Goal: Task Accomplishment & Management: Use online tool/utility

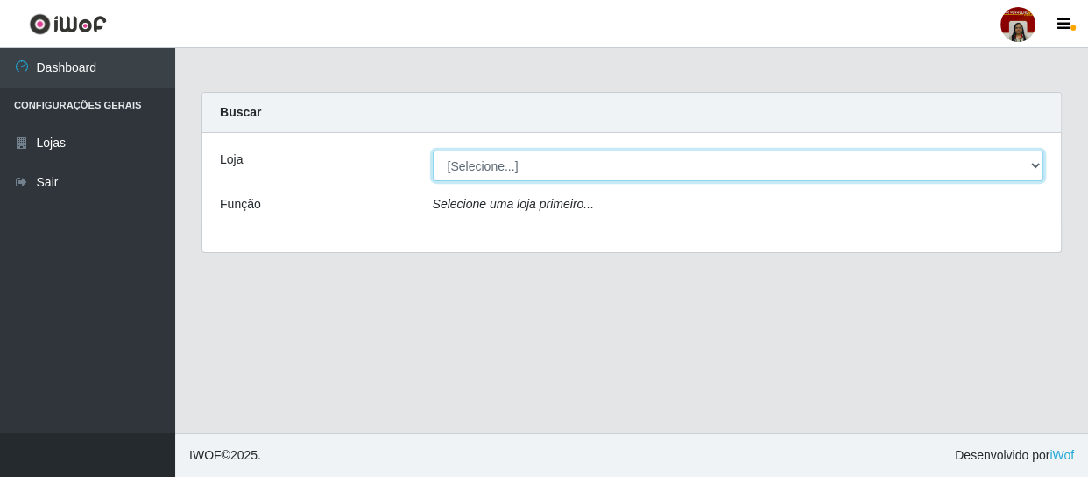
click at [476, 161] on select "[Selecione...] Mar Vermelho - Loja 04" at bounding box center [738, 166] width 611 height 31
select select "251"
click at [433, 151] on select "[Selecione...] Mar Vermelho - Loja 04" at bounding box center [738, 166] width 611 height 31
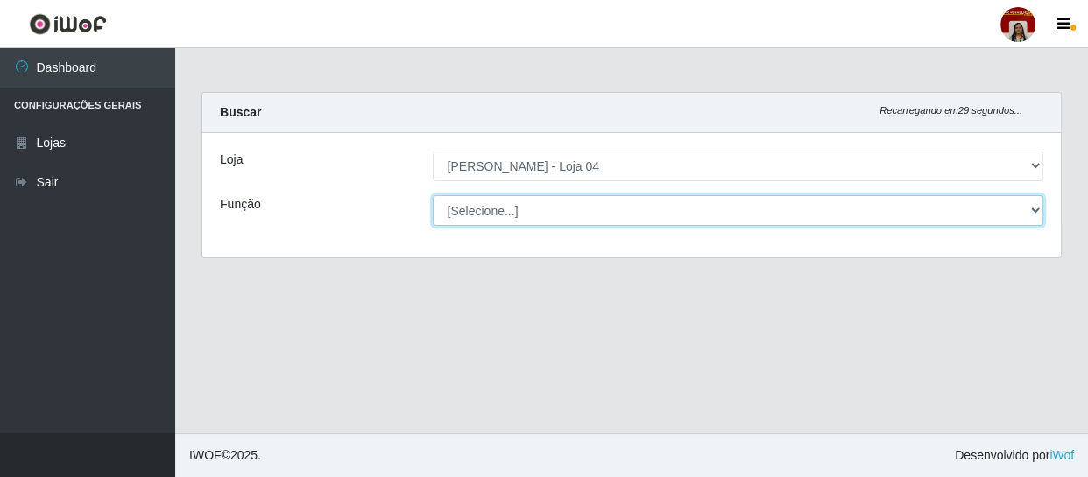
click at [481, 203] on select "[Selecione...] ASG ASG + ASG ++ Auxiliar de Depósito Auxiliar de Depósito + Aux…" at bounding box center [738, 210] width 611 height 31
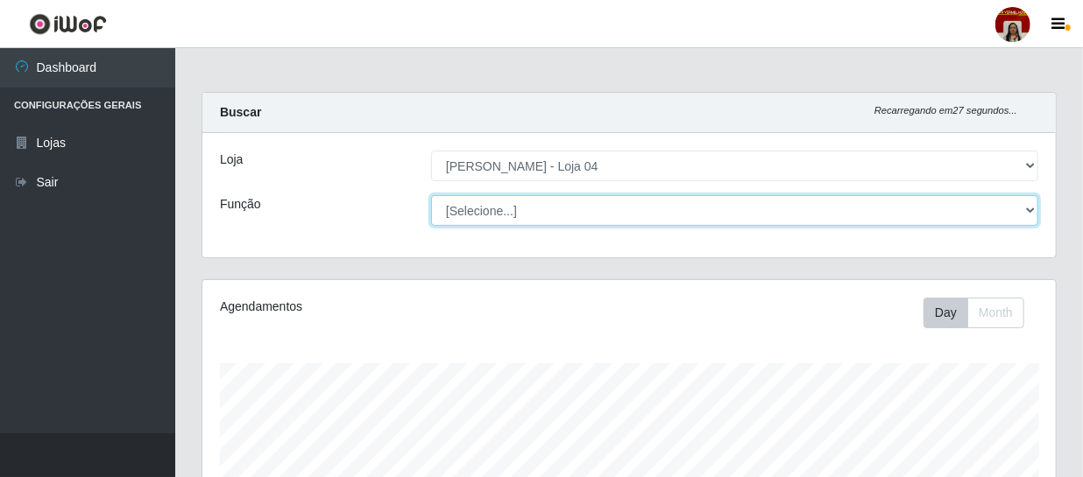
scroll to position [364, 853]
select select "22"
click at [431, 195] on select "[Selecione...] ASG ASG + ASG ++ Auxiliar de Depósito Auxiliar de Depósito + Aux…" at bounding box center [734, 210] width 607 height 31
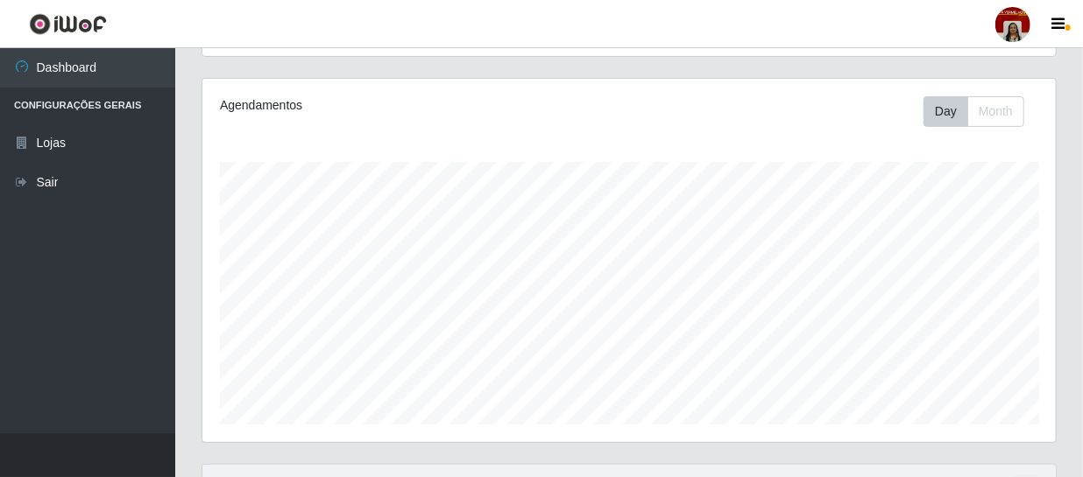
scroll to position [238, 0]
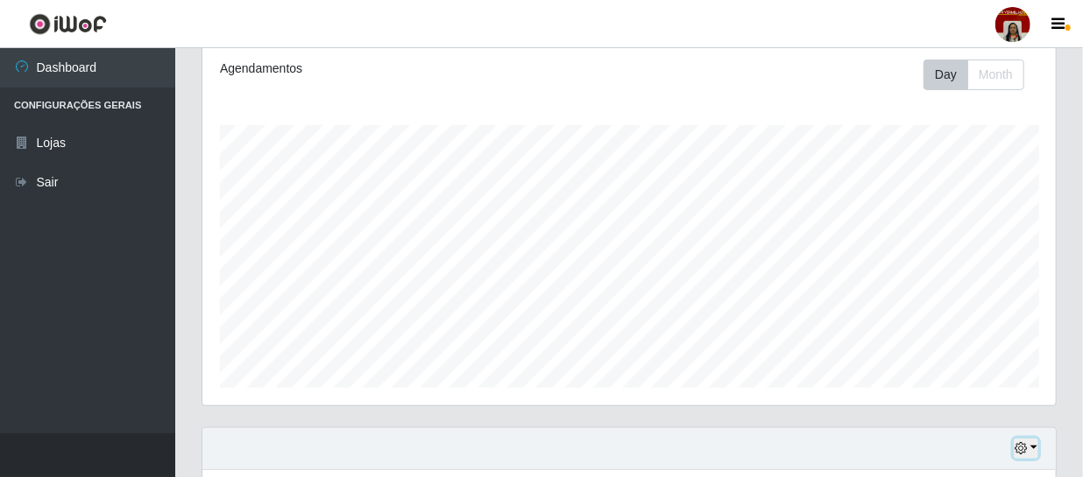
click at [1022, 446] on icon "button" at bounding box center [1020, 448] width 12 height 12
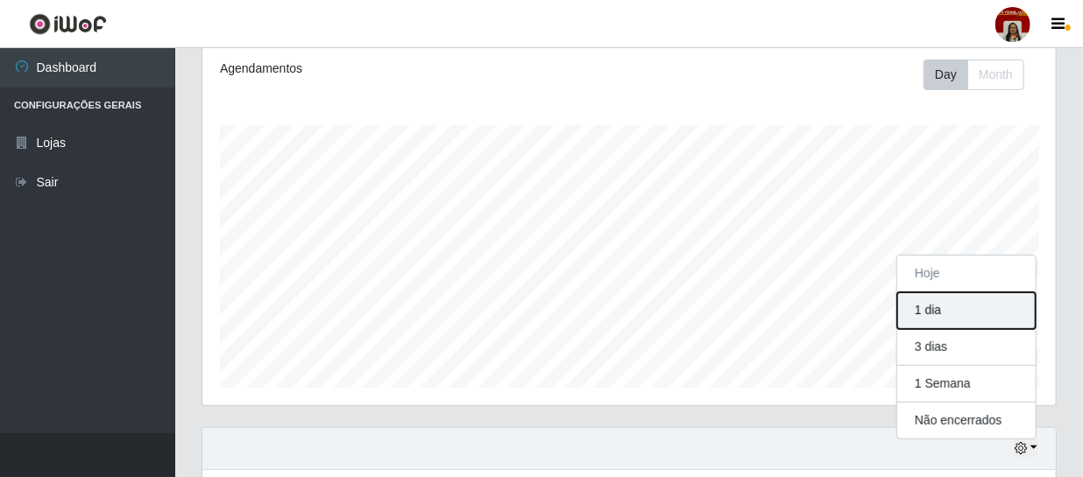
click at [941, 310] on button "1 dia" at bounding box center [966, 311] width 138 height 37
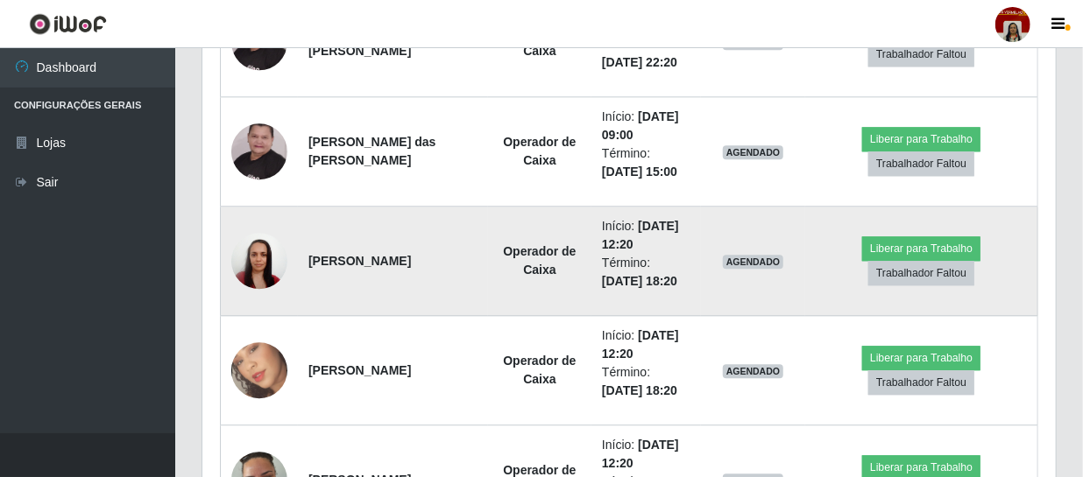
scroll to position [1915, 0]
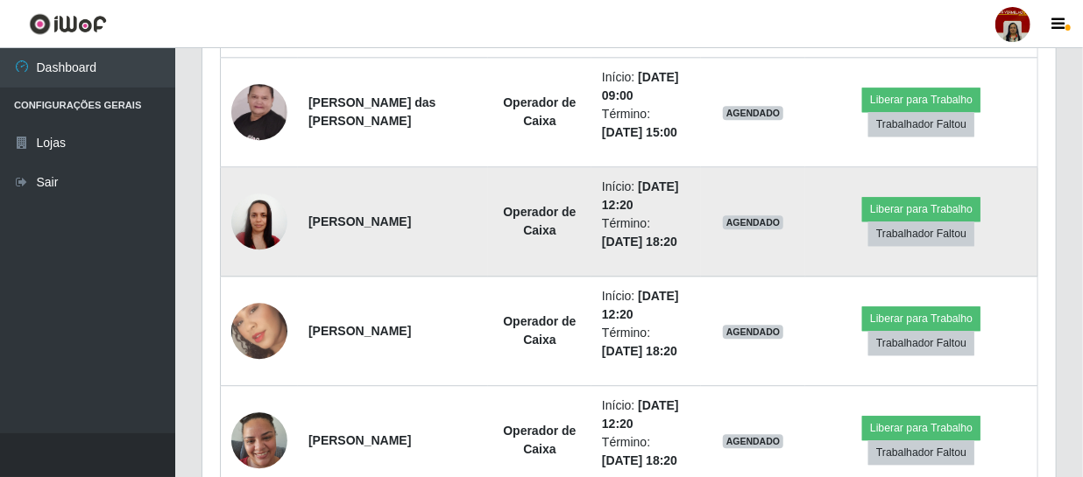
click at [615, 189] on time "[DATE] 12:20" at bounding box center [640, 196] width 77 height 32
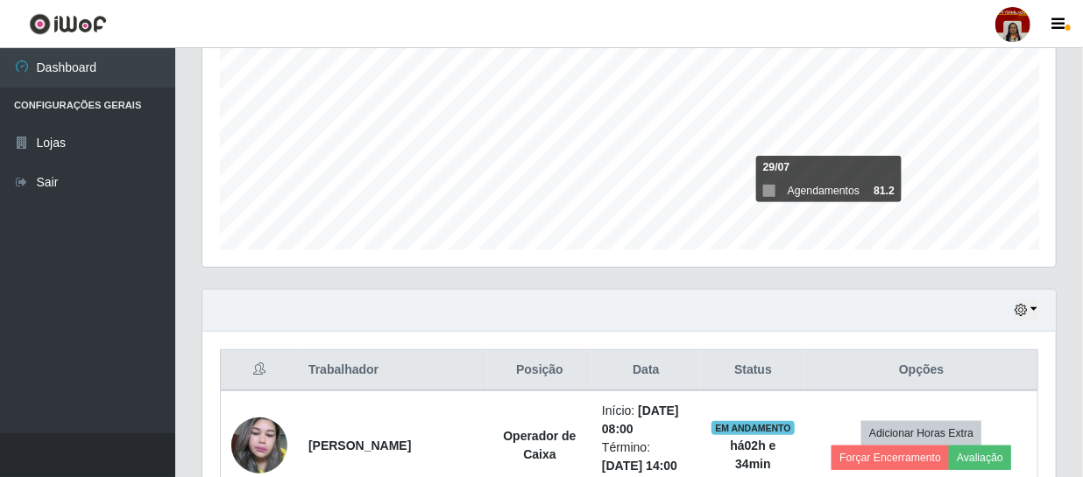
scroll to position [322, 0]
